Goal: Task Accomplishment & Management: Complete application form

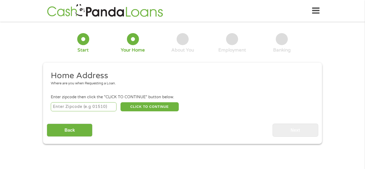
click at [83, 106] on input "number" at bounding box center [84, 106] width 66 height 9
type input "27892"
select select "[US_STATE]"
click at [153, 106] on button "CLICK TO CONTINUE" at bounding box center [149, 106] width 58 height 9
type input "27892"
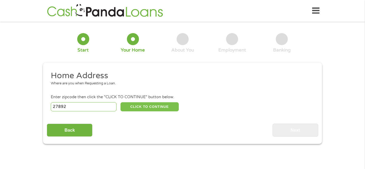
type input "Williamston"
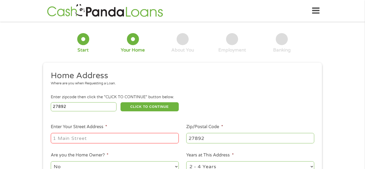
click at [123, 141] on input "Enter Your Street Address *" at bounding box center [115, 138] width 128 height 10
type input "[STREET_ADDRESS][PERSON_NAME]"
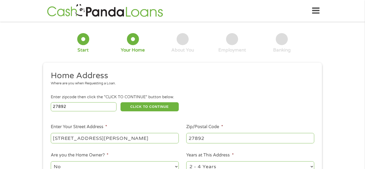
click at [285, 150] on ul "Home Address Where are you when Requesting a Loan. Enter zipcode then click the…" at bounding box center [182, 141] width 271 height 143
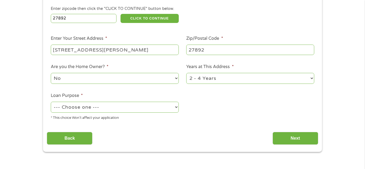
scroll to position [96, 0]
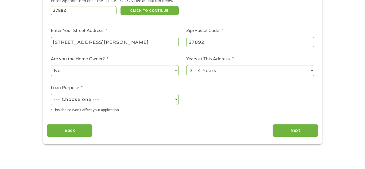
click at [311, 70] on select "1 Year or less 1 - 2 Years 2 - 4 Years Over 4 Years" at bounding box center [250, 70] width 128 height 11
click at [186, 66] on select "1 Year or less 1 - 2 Years 2 - 4 Years Over 4 Years" at bounding box center [250, 70] width 128 height 11
click at [75, 71] on select "No Yes" at bounding box center [115, 70] width 128 height 11
select select "yes"
click at [51, 66] on select "No Yes" at bounding box center [115, 70] width 128 height 11
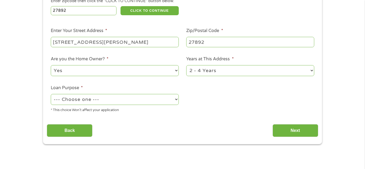
click at [113, 102] on select "--- Choose one --- Pay Bills Debt Consolidation Home Improvement Major Purchase…" at bounding box center [115, 99] width 128 height 11
click at [114, 100] on select "--- Choose one --- Pay Bills Debt Consolidation Home Improvement Major Purchase…" at bounding box center [115, 99] width 128 height 11
select select "paybills"
click at [51, 94] on select "--- Choose one --- Pay Bills Debt Consolidation Home Improvement Major Purchase…" at bounding box center [115, 99] width 128 height 11
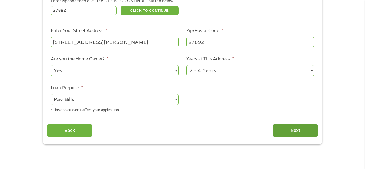
click at [299, 131] on input "Next" at bounding box center [295, 130] width 46 height 13
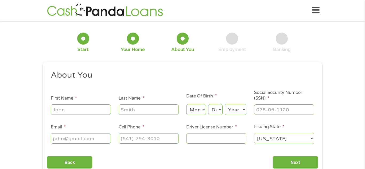
scroll to position [0, 0]
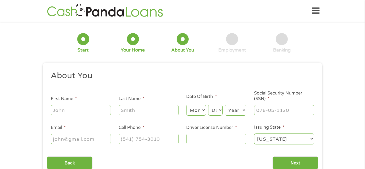
click at [106, 110] on input "First Name *" at bounding box center [81, 110] width 60 height 10
type input "[PERSON_NAME]"
type input "[EMAIL_ADDRESS][DOMAIN_NAME]"
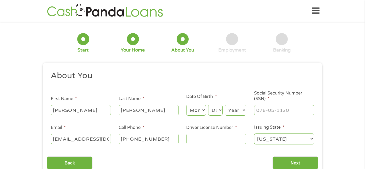
click at [166, 138] on input "[PHONE_NUMBER]" at bounding box center [149, 139] width 60 height 10
type input "[PHONE_NUMBER]"
click at [195, 114] on select "Month 1 2 3 4 5 6 7 8 9 10 11 12" at bounding box center [195, 110] width 19 height 11
select select "8"
click at [186, 105] on select "Month 1 2 3 4 5 6 7 8 9 10 11 12" at bounding box center [195, 110] width 19 height 11
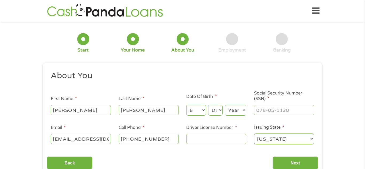
click at [216, 112] on select "Day 1 2 3 4 5 6 7 8 9 10 11 12 13 14 15 16 17 18 19 20 21 22 23 24 25 26 27 28 …" at bounding box center [215, 110] width 14 height 11
select select "17"
click at [242, 108] on select "Year [DATE] 2006 2005 2004 2003 2002 2001 2000 1999 1998 1997 1996 1995 1994 19…" at bounding box center [235, 110] width 22 height 11
select select "1985"
click at [224, 105] on select "Year [DATE] 2006 2005 2004 2003 2002 2001 2000 1999 1998 1997 1996 1995 1994 19…" at bounding box center [235, 110] width 22 height 11
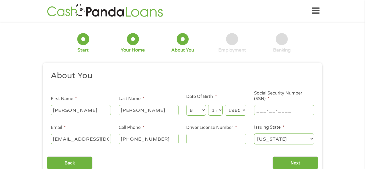
click at [279, 108] on input "___-__-____" at bounding box center [284, 110] width 60 height 10
click at [279, 108] on input "2__-__-____" at bounding box center [284, 110] width 60 height 10
type input "246-71-1781"
click at [198, 140] on input "Driver License Number *" at bounding box center [216, 139] width 60 height 10
type input "29764242"
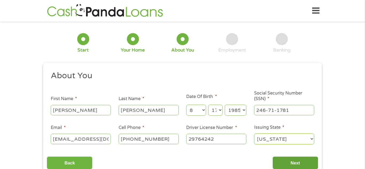
click at [300, 162] on input "Next" at bounding box center [295, 162] width 46 height 13
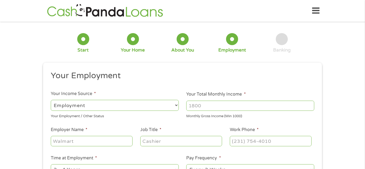
scroll to position [2, 2]
click at [211, 107] on input "Your Total Monthly Income *" at bounding box center [250, 106] width 128 height 10
type input "2500"
click at [125, 142] on input "Employer Name *" at bounding box center [92, 141] width 82 height 10
type input "L and W Labor Services"
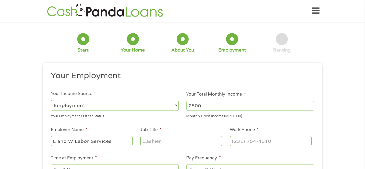
click at [154, 134] on li "Job Title *" at bounding box center [180, 137] width 89 height 21
click at [155, 140] on input "Job Title *" at bounding box center [181, 141] width 82 height 10
type input "Manager"
click at [238, 142] on input "(___) ___-____" at bounding box center [271, 141] width 82 height 10
type input "[PHONE_NUMBER]"
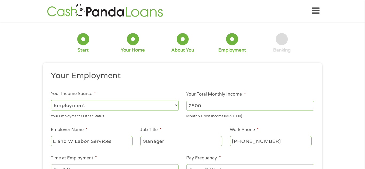
click at [285, 162] on li "Pay Frequency * --- Choose one --- Every 2 Weeks Every Week Monthly Semi-Monthly" at bounding box center [250, 165] width 136 height 21
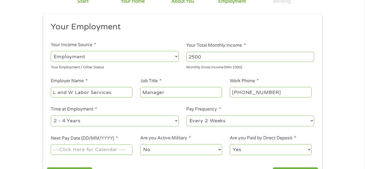
scroll to position [53, 0]
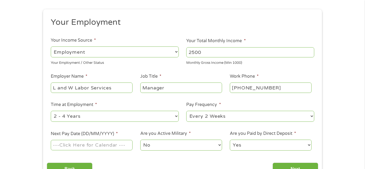
click at [175, 116] on select "--- Choose one --- 1 Year or less 1 - 2 Years 2 - 4 Years Over 4 Years" at bounding box center [115, 116] width 128 height 11
click at [51, 111] on select "--- Choose one --- 1 Year or less 1 - 2 Years 2 - 4 Years Over 4 Years" at bounding box center [115, 116] width 128 height 11
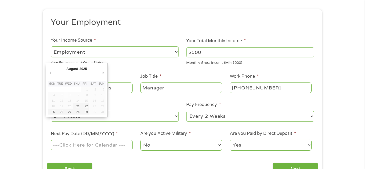
click at [108, 146] on input "Next Pay Date (DD/MM/YYYY) *" at bounding box center [92, 145] width 82 height 10
type input "[DATE]"
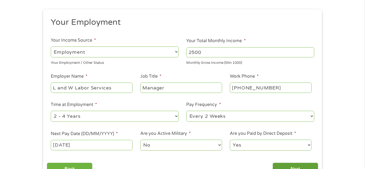
click at [303, 166] on input "Next" at bounding box center [295, 169] width 46 height 13
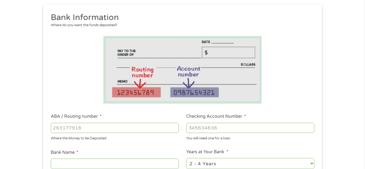
scroll to position [2, 2]
click at [303, 166] on select "2 - 4 Years 6 - 12 Months 1 - 2 Years Over 4 Years" at bounding box center [250, 163] width 128 height 11
click at [283, 94] on li at bounding box center [182, 70] width 271 height 68
click at [102, 125] on input "ABA / Routing number *" at bounding box center [115, 128] width 128 height 10
type input "103100195"
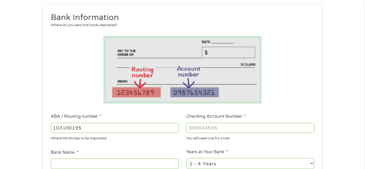
type input "CENTRAL NATIONAL BANK TRUST"
type input "103100195"
click at [230, 126] on input "Checking Account Number *" at bounding box center [250, 128] width 128 height 10
type input "689120019762"
click at [277, 148] on ul "Bank Information Where do you want the funds deposited? ABA / Routing number * …" at bounding box center [182, 145] width 271 height 266
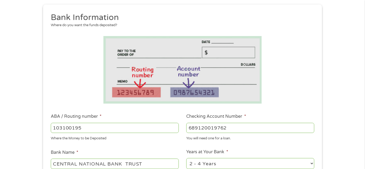
click at [312, 163] on select "2 - 4 Years 6 - 12 Months 1 - 2 Years Over 4 Years" at bounding box center [250, 163] width 128 height 11
select select "60months"
click at [186, 158] on select "2 - 4 Years 6 - 12 Months 1 - 2 Years Over 4 Years" at bounding box center [250, 163] width 128 height 11
click at [316, 151] on li "Years at Your Bank * 2 - 4 Years 6 - 12 Months 1 - 2 Years Over 4 Years How lon…" at bounding box center [250, 163] width 136 height 28
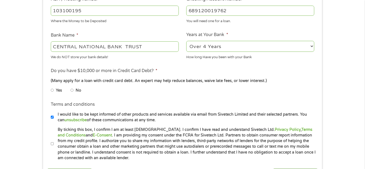
scroll to position [176, 0]
click at [70, 90] on input "No" at bounding box center [71, 90] width 3 height 9
radio input "true"
click at [52, 144] on input "By ticking this box, I confirm I am at least [DEMOGRAPHIC_DATA]. I confirm I ha…" at bounding box center [52, 143] width 3 height 9
checkbox input "true"
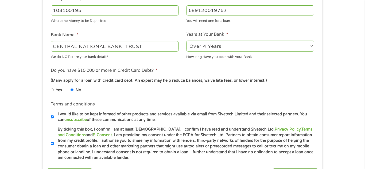
click at [328, 153] on div "1 Start 2 Your Home 3 About You 4 Employment 5 Banking 6 This field is hidden w…" at bounding box center [182, 19] width 365 height 338
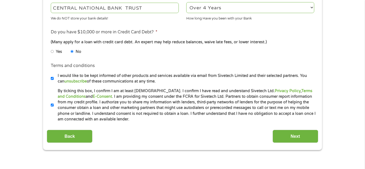
scroll to position [218, 0]
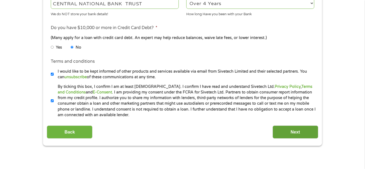
click at [290, 134] on input "Next" at bounding box center [295, 131] width 46 height 13
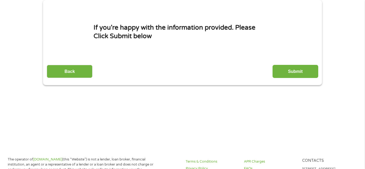
scroll to position [0, 0]
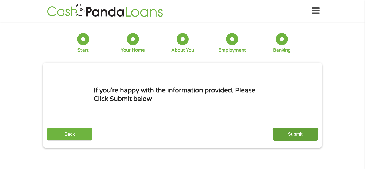
click at [312, 133] on input "Submit" at bounding box center [295, 134] width 46 height 13
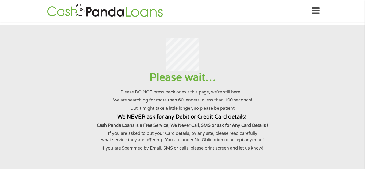
click at [312, 133] on div "Please wait… Please DO NOT press back or exit this page, we’re still here… We a…" at bounding box center [182, 111] width 352 height 80
